Goal: Task Accomplishment & Management: Use online tool/utility

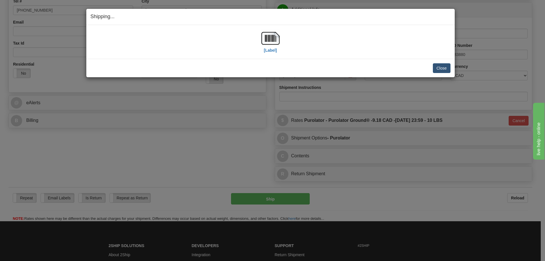
scroll to position [142, 0]
click at [436, 64] on button "Close" at bounding box center [442, 68] width 18 height 10
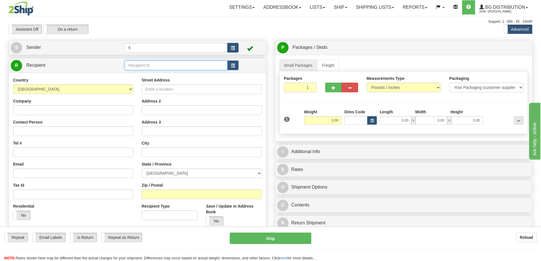
click at [144, 64] on input "text" at bounding box center [176, 66] width 103 height 10
type input "41032"
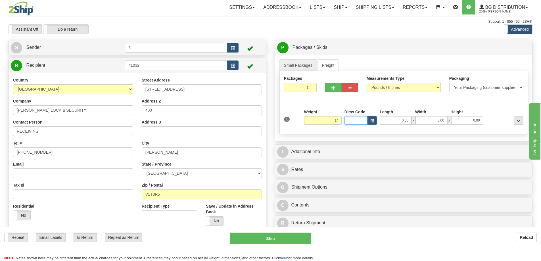
type input "14.00"
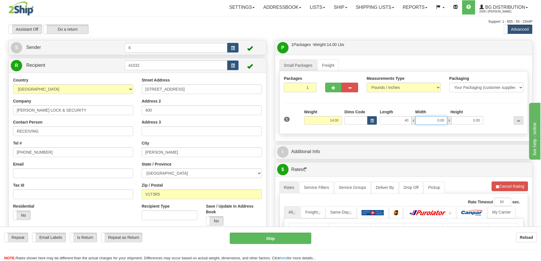
type input "40.00"
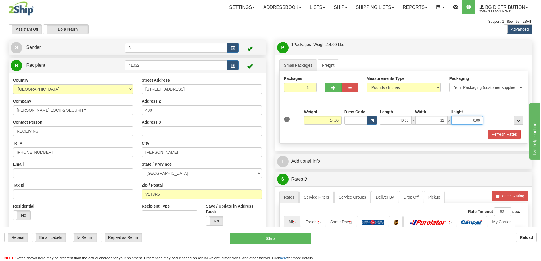
type input "12.00"
type input "7.00"
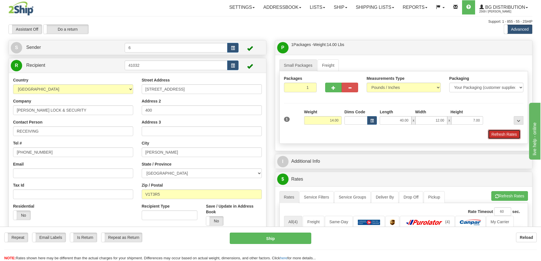
click at [511, 138] on button "Refresh Rates" at bounding box center [504, 135] width 33 height 10
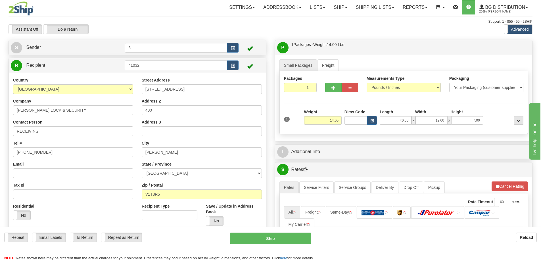
click at [482, 162] on div "P Packages / Skids 1 Packages - Weight: 14.00 Lbs 1 Skids - Weight: NaN Lbs Shi…" at bounding box center [404, 196] width 266 height 313
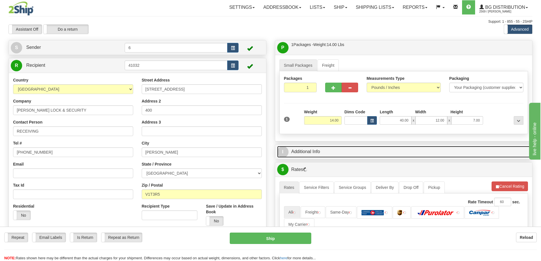
drag, startPoint x: 478, startPoint y: 155, endPoint x: 471, endPoint y: 157, distance: 7.0
click at [477, 155] on link "I Additional Info" at bounding box center [403, 152] width 253 height 12
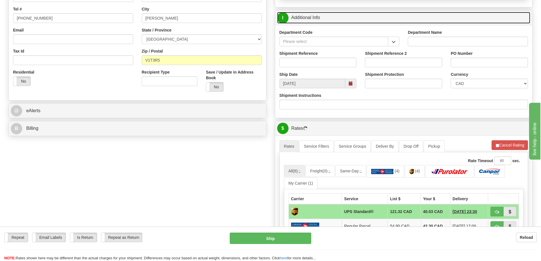
scroll to position [85, 0]
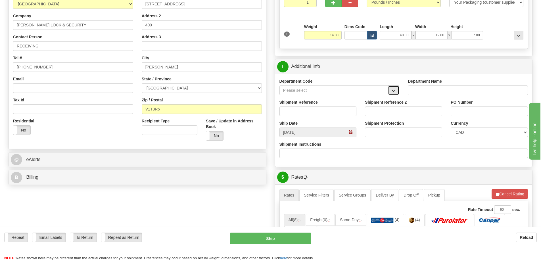
click at [396, 93] on span "button" at bounding box center [394, 91] width 4 height 4
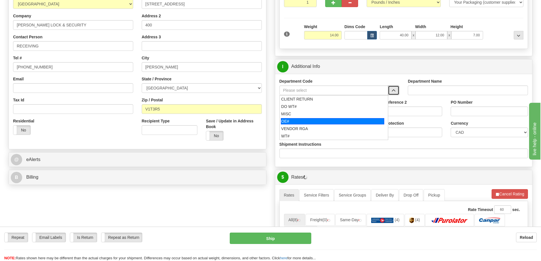
click at [303, 125] on ul "CLIENT RETURN DO WT# MISC OE# VENDOR RGA WT#" at bounding box center [334, 117] width 109 height 45
click at [305, 121] on div "OE#" at bounding box center [332, 121] width 103 height 6
type input "OE#"
type input "ORDERS"
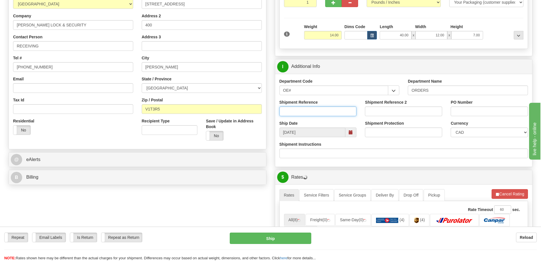
click at [302, 112] on input "Shipment Reference" at bounding box center [318, 112] width 77 height 10
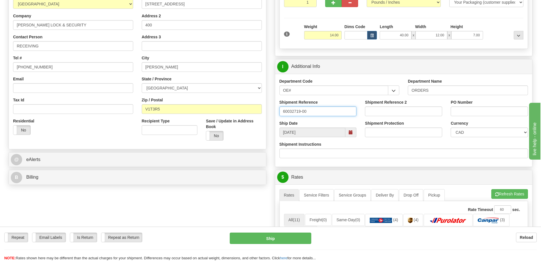
type input "60032719-00"
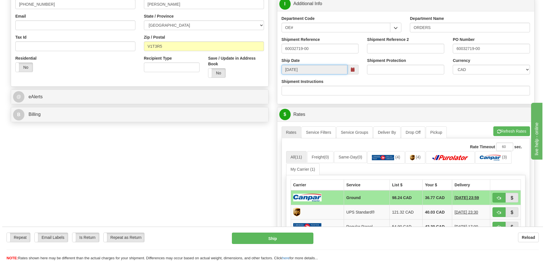
scroll to position [199, 0]
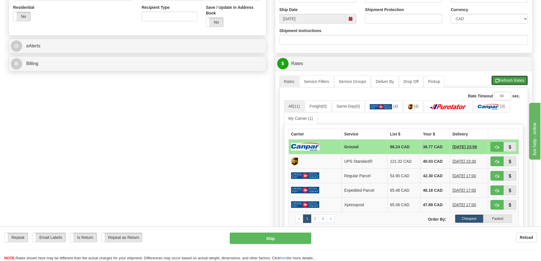
click at [507, 79] on button "Refresh Rates" at bounding box center [509, 81] width 37 height 10
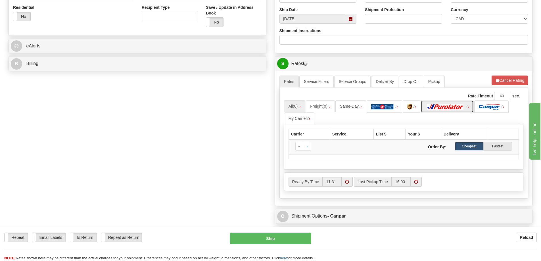
click at [438, 108] on img at bounding box center [446, 107] width 40 height 6
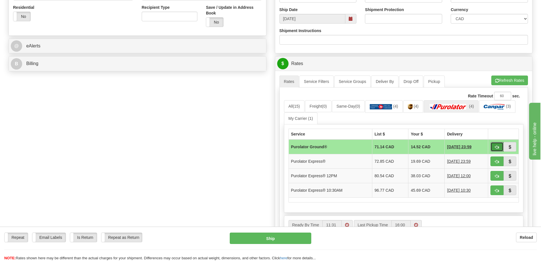
click at [501, 147] on button "button" at bounding box center [497, 147] width 13 height 10
type input "260"
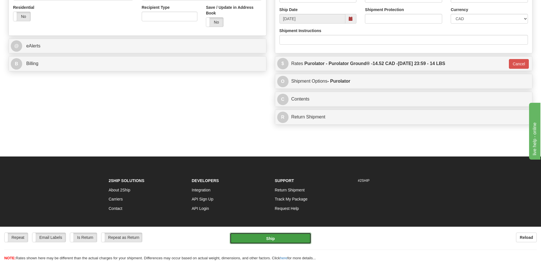
click at [259, 236] on button "Ship" at bounding box center [271, 238] width 82 height 11
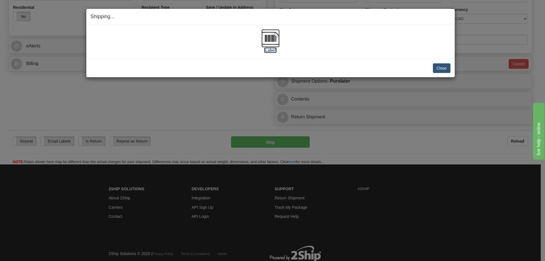
click at [268, 53] on label "[Label]" at bounding box center [270, 50] width 13 height 6
